Goal: Obtain resource: Download file/media

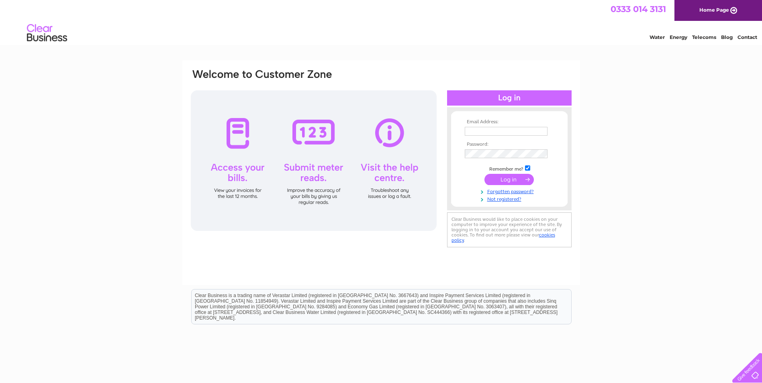
type input "[PERSON_NAME][EMAIL_ADDRESS][PERSON_NAME][DOMAIN_NAME]"
click at [512, 179] on input "submit" at bounding box center [508, 179] width 49 height 11
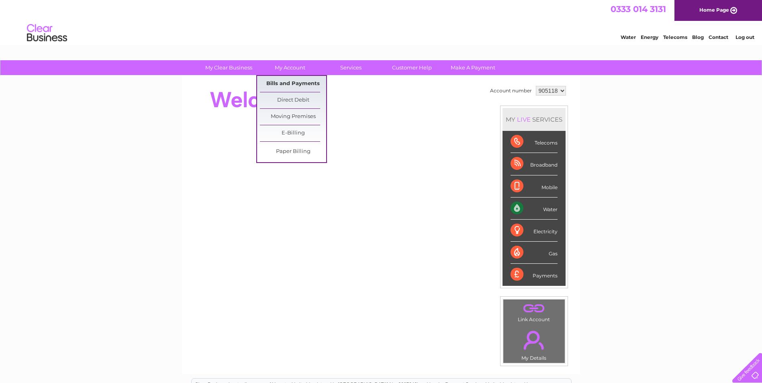
click at [292, 83] on link "Bills and Payments" at bounding box center [293, 84] width 66 height 16
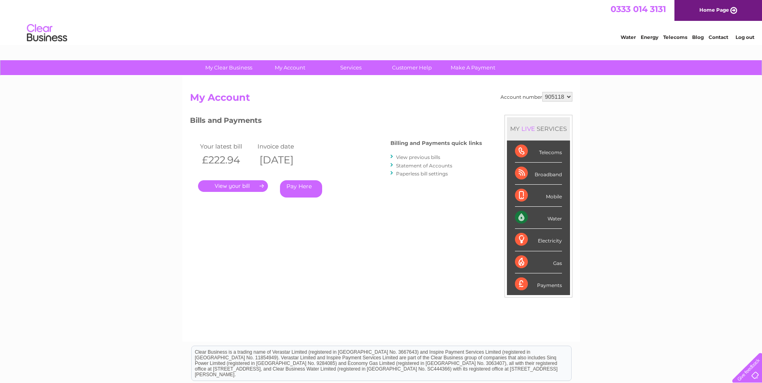
click at [228, 185] on link "." at bounding box center [233, 186] width 70 height 12
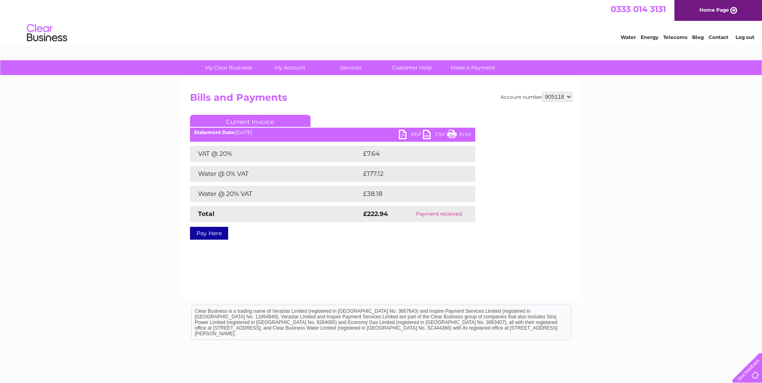
click at [403, 135] on link "PDF" at bounding box center [411, 136] width 24 height 12
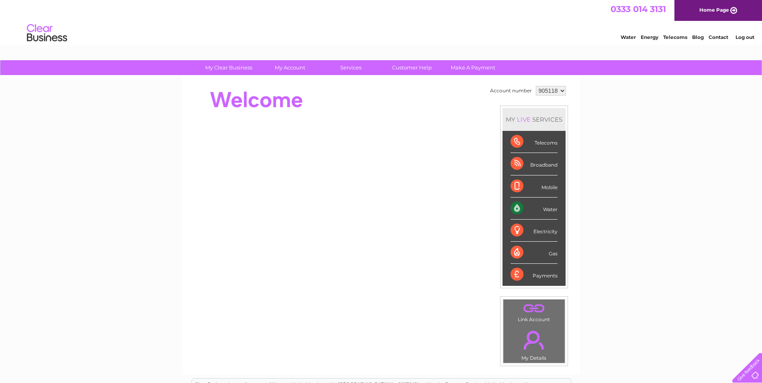
click at [748, 39] on link "Log out" at bounding box center [744, 37] width 19 height 6
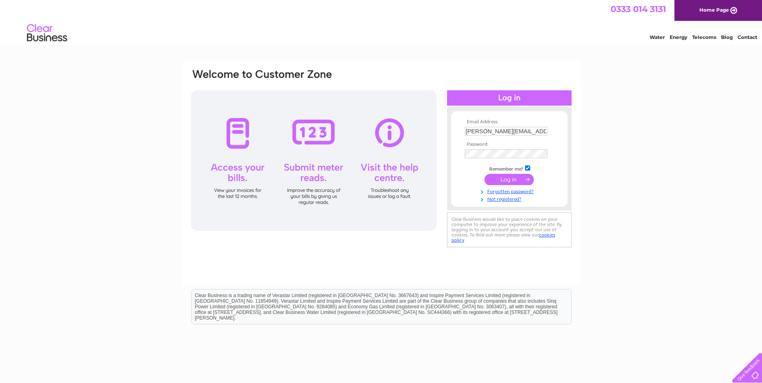
click at [673, 93] on div "Email Address: alison.hart@four-m.co.uk Password: Forgotten password?" at bounding box center [381, 241] width 762 height 362
drag, startPoint x: 535, startPoint y: 129, endPoint x: 340, endPoint y: 133, distance: 195.6
click at [340, 133] on div "Email Address: alison.hart@four-m.co.uk Password:" at bounding box center [381, 159] width 382 height 182
paste input "invoices@bkplus"
type input "invoices@bkplus.co.uk"
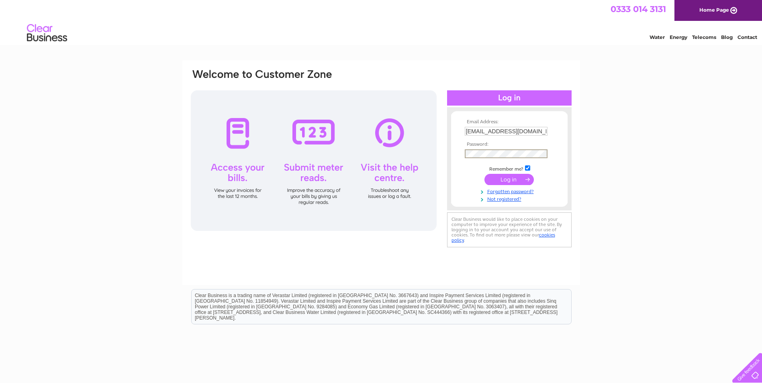
click at [374, 157] on div "Email Address: invoices@bkplus.co.uk Password:" at bounding box center [381, 158] width 382 height 181
drag, startPoint x: 660, startPoint y: 221, endPoint x: 638, endPoint y: 224, distance: 21.5
click at [660, 221] on div "Email Address: invoices@bkplus.co.uk Password: Forgotten password?" at bounding box center [381, 241] width 762 height 362
click at [507, 178] on input "submit" at bounding box center [508, 179] width 49 height 11
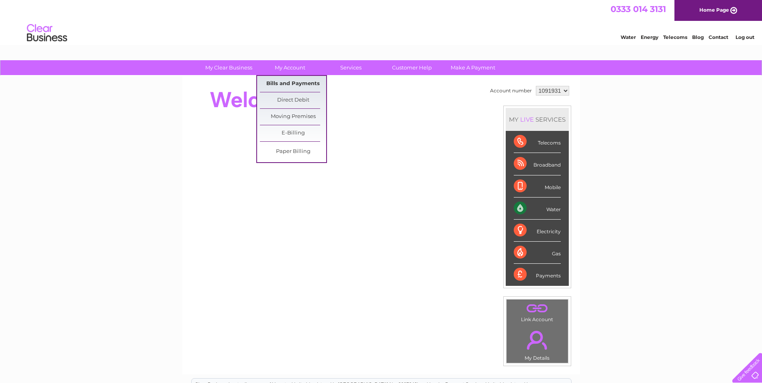
click at [287, 82] on link "Bills and Payments" at bounding box center [293, 84] width 66 height 16
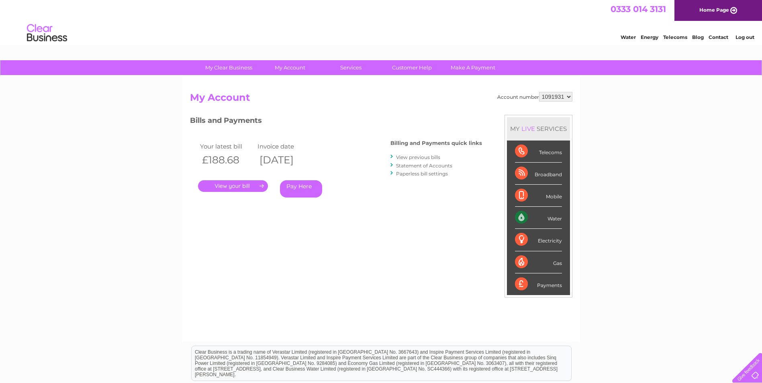
click at [234, 185] on link "." at bounding box center [233, 186] width 70 height 12
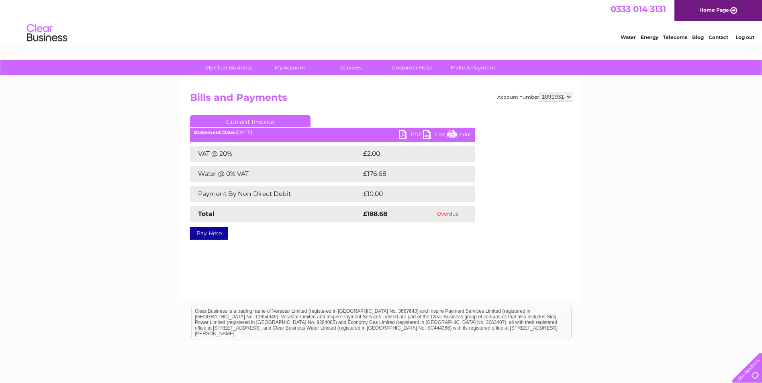
click at [405, 133] on link "PDF" at bounding box center [411, 136] width 24 height 12
